Goal: Check status: Check status

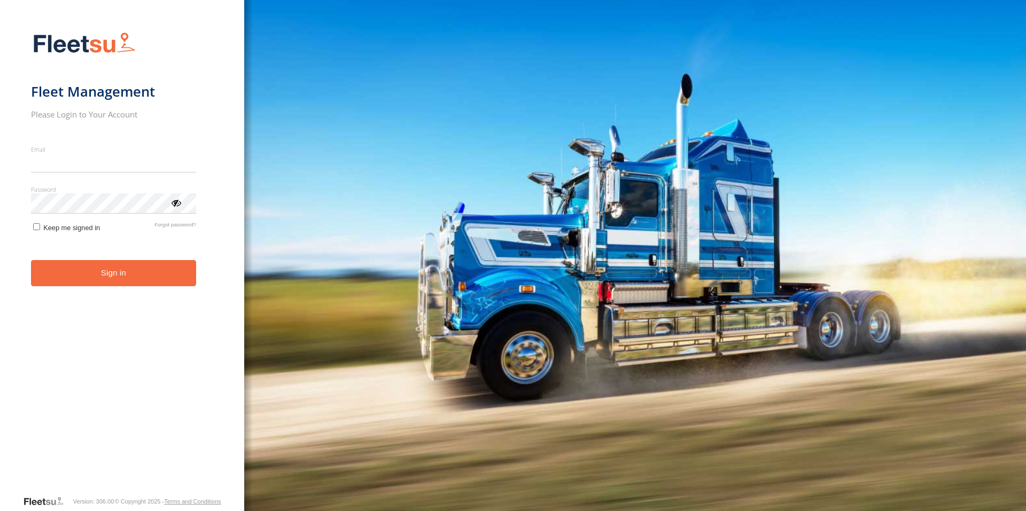
type input "**********"
click at [94, 288] on form "**********" at bounding box center [122, 261] width 182 height 470
click at [105, 265] on button "Sign in" at bounding box center [113, 273] width 165 height 26
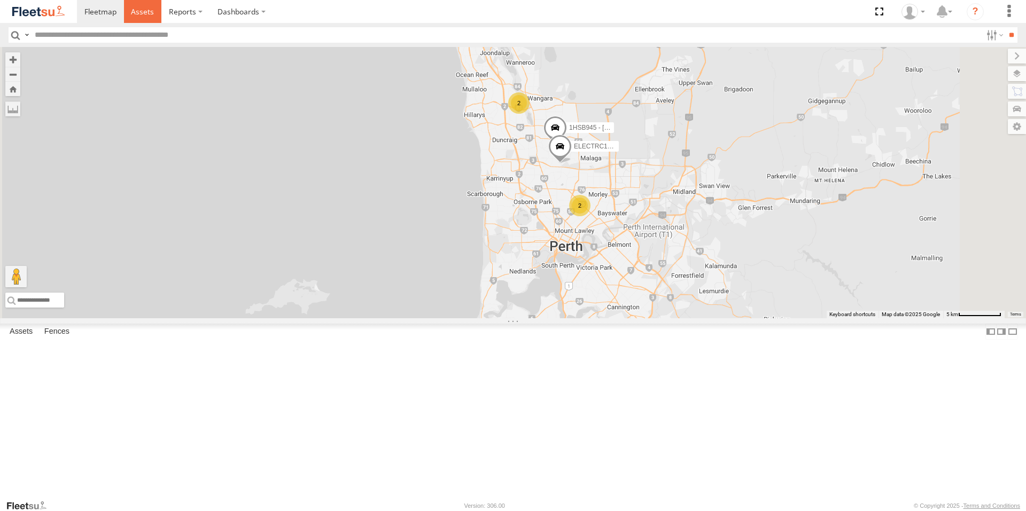
click at [146, 11] on span at bounding box center [142, 11] width 23 height 10
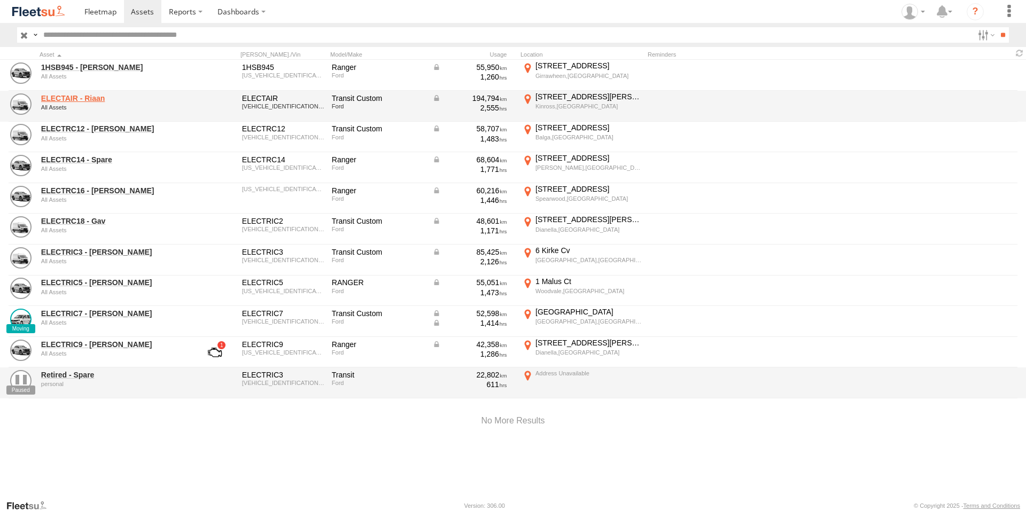
click at [90, 99] on link "ELECTAIR - Riaan" at bounding box center [114, 99] width 146 height 10
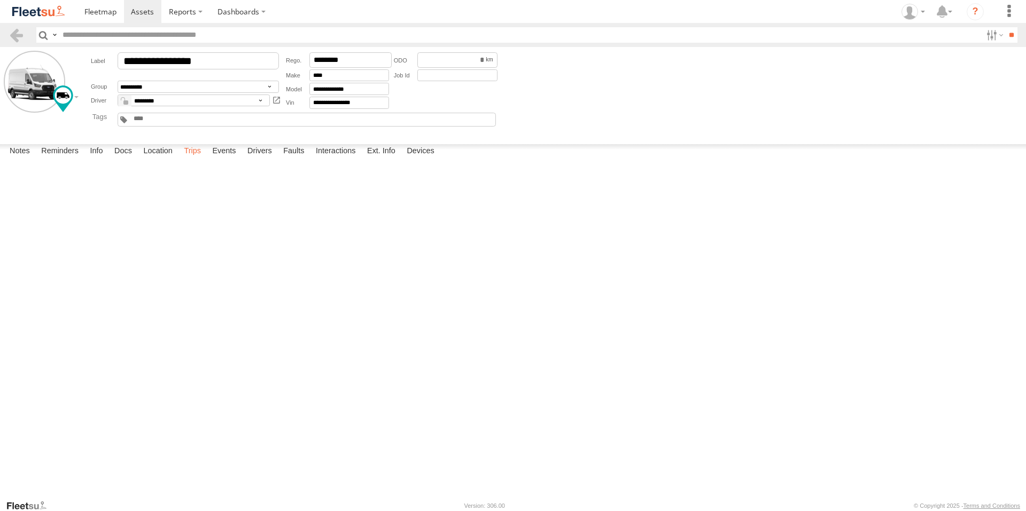
click at [190, 159] on label "Trips" at bounding box center [193, 151] width 28 height 15
click at [232, 159] on label "Events" at bounding box center [224, 151] width 34 height 15
click at [0, 0] on label "Joondalup Dr Joondalup,WA -31.74181 115.76445" at bounding box center [0, 0] width 0 height 0
drag, startPoint x: 564, startPoint y: 332, endPoint x: 547, endPoint y: 254, distance: 79.8
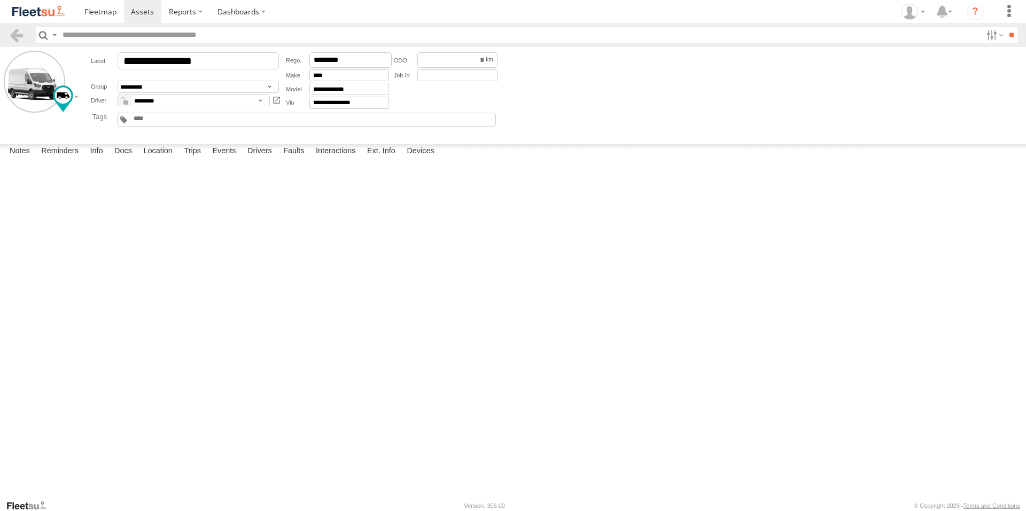
click at [0, 0] on div at bounding box center [0, 0] width 0 height 0
click at [0, 0] on img "Click to see this area on Google Maps" at bounding box center [0, 0] width 0 height 0
click at [0, 0] on div "Location Details ×" at bounding box center [0, 0] width 0 height 0
click at [0, 0] on label "×" at bounding box center [0, 0] width 0 height 0
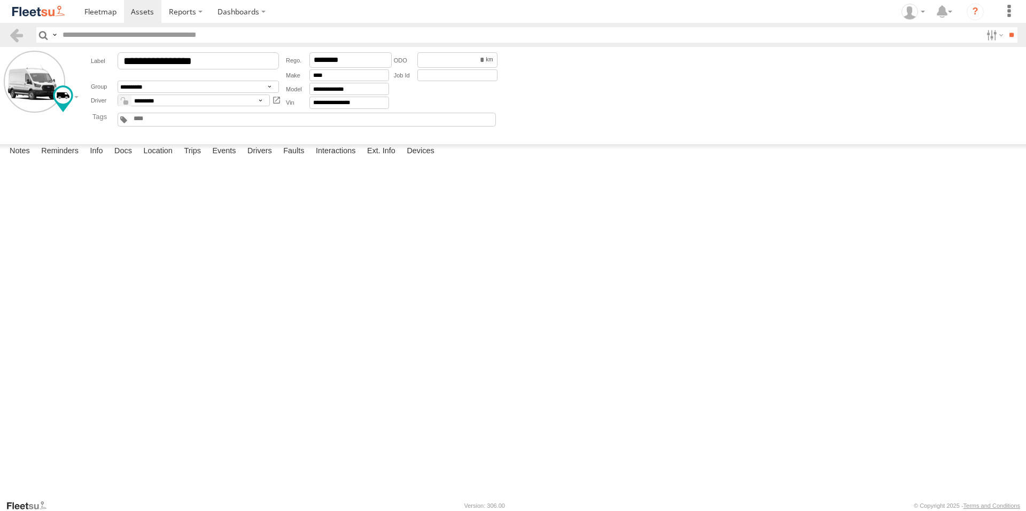
click at [0, 0] on label "Joondalup Dr Joondalup,WA -31.74169 115.76435" at bounding box center [0, 0] width 0 height 0
click at [0, 0] on img at bounding box center [0, 0] width 0 height 0
click at [0, 0] on img "Click to see this area on Google Maps" at bounding box center [0, 0] width 0 height 0
click at [0, 0] on div "Location Details" at bounding box center [0, 0] width 0 height 0
click at [0, 0] on div "Location Details ×" at bounding box center [0, 0] width 0 height 0
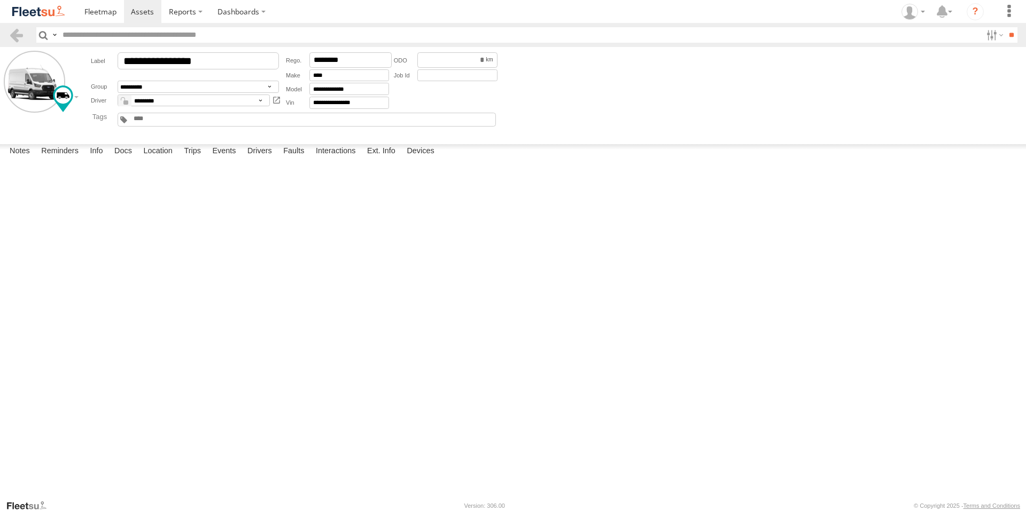
click at [0, 0] on label "×" at bounding box center [0, 0] width 0 height 0
click at [0, 0] on label "Joondalup Dr Joondalup,WA -31.74169 115.76435" at bounding box center [0, 0] width 0 height 0
click at [0, 0] on img at bounding box center [0, 0] width 0 height 0
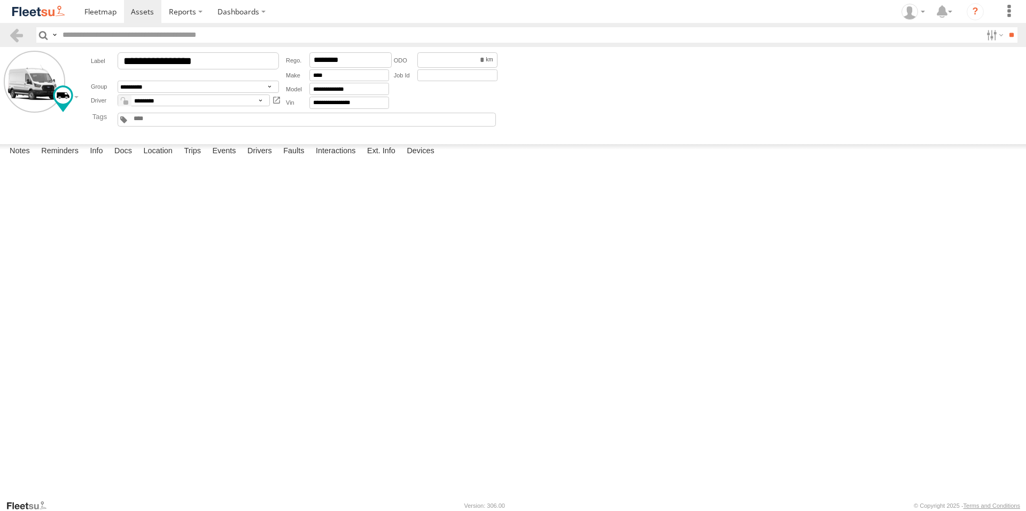
click at [0, 0] on img at bounding box center [0, 0] width 0 height 0
click at [0, 0] on img "Click to see this area on Google Maps" at bounding box center [0, 0] width 0 height 0
click at [0, 0] on label "×" at bounding box center [0, 0] width 0 height 0
click at [0, 0] on label "Idling Stopped" at bounding box center [0, 0] width 0 height 0
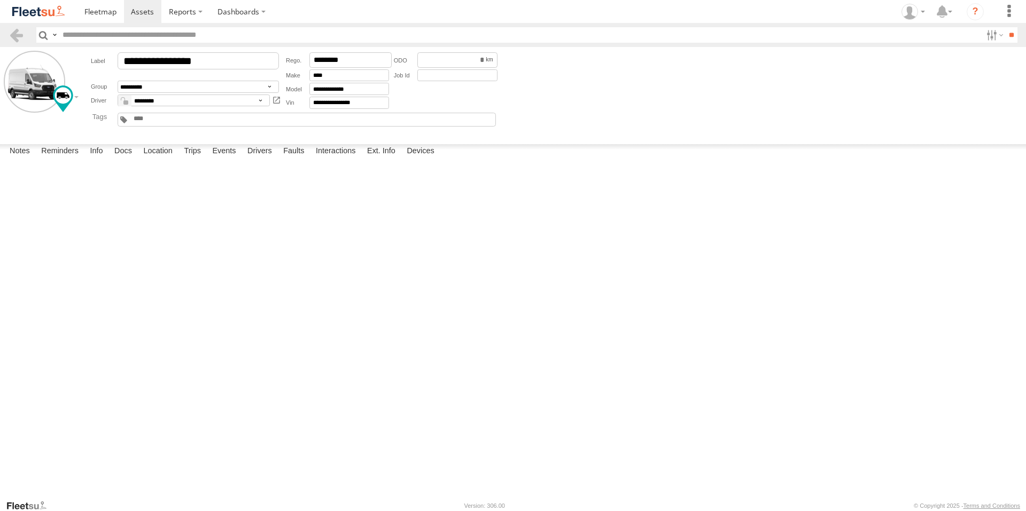
click at [0, 0] on label "×" at bounding box center [0, 0] width 0 height 0
click at [0, 0] on label "Harsh Right Cornering" at bounding box center [0, 0] width 0 height 0
click at [0, 0] on label "×" at bounding box center [0, 0] width 0 height 0
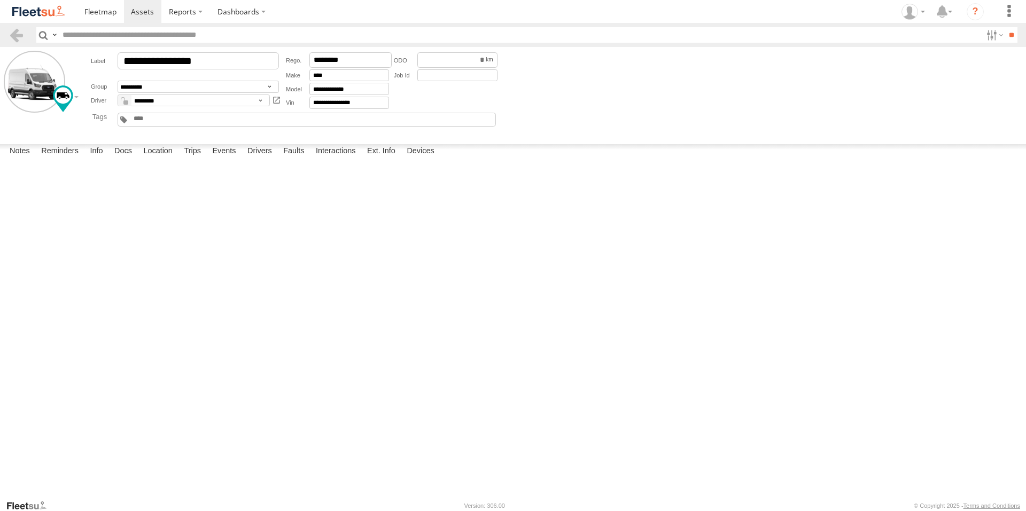
click at [0, 0] on div "Joondalup Dr" at bounding box center [0, 0] width 0 height 0
click at [0, 0] on img at bounding box center [0, 0] width 0 height 0
click at [0, 0] on img "Click to see this area on Google Maps" at bounding box center [0, 0] width 0 height 0
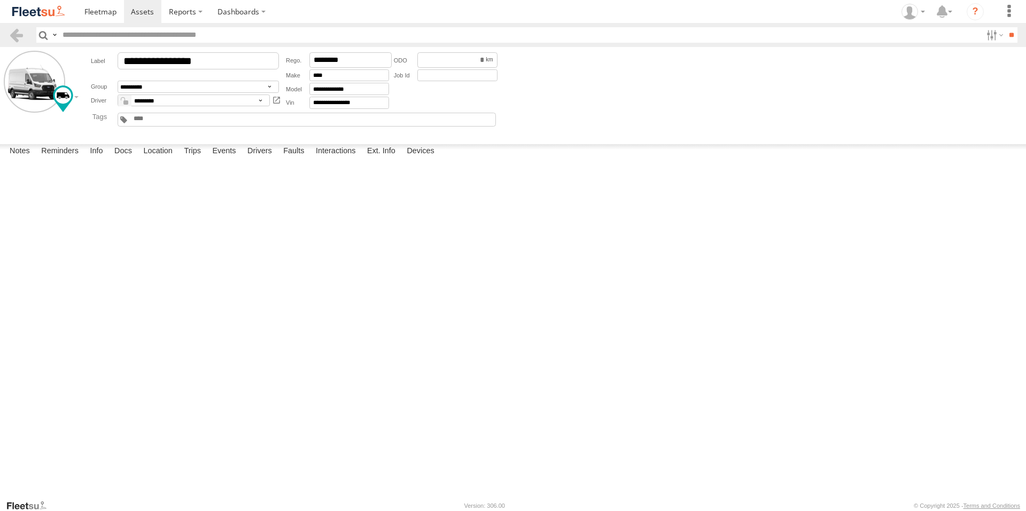
click at [0, 0] on label "×" at bounding box center [0, 0] width 0 height 0
click at [927, 10] on div at bounding box center [913, 12] width 31 height 16
click at [926, 72] on link at bounding box center [909, 76] width 40 height 15
